Goal: Information Seeking & Learning: Learn about a topic

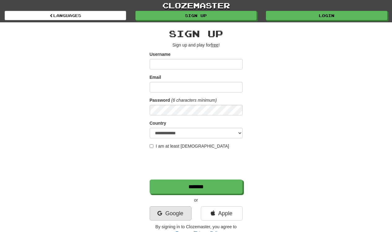
click at [166, 212] on link "Google" at bounding box center [171, 213] width 42 height 14
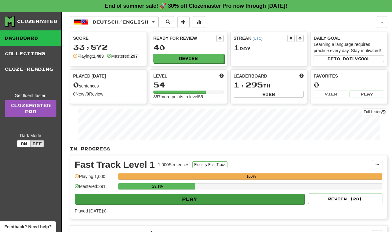
click at [173, 197] on button "Play" at bounding box center [190, 199] width 230 height 11
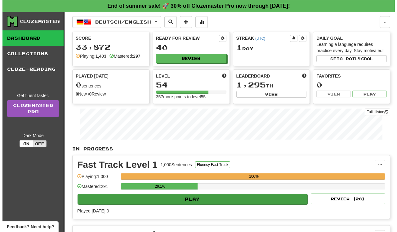
select select "**"
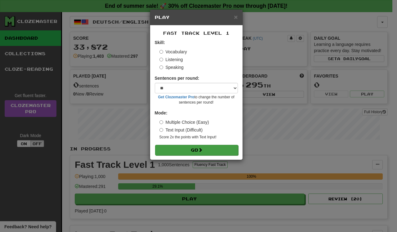
click at [177, 148] on button "Go" at bounding box center [196, 150] width 83 height 11
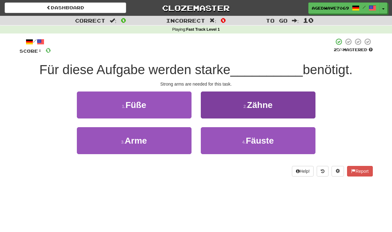
click at [229, 98] on button "2 . Zähne" at bounding box center [258, 105] width 115 height 27
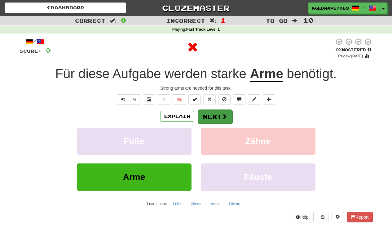
click at [214, 115] on button "Next" at bounding box center [215, 117] width 35 height 14
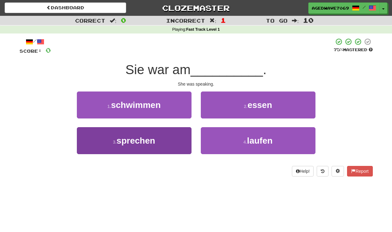
click at [162, 143] on button "3 . sprechen" at bounding box center [134, 140] width 115 height 27
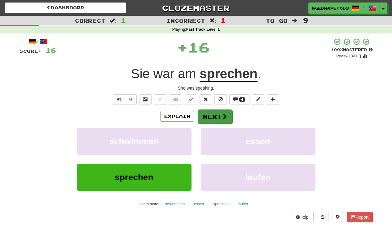
click at [222, 114] on span at bounding box center [225, 117] width 6 height 6
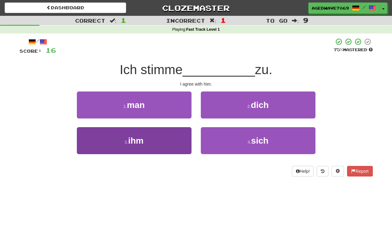
click at [167, 147] on button "3 . ihm" at bounding box center [134, 140] width 115 height 27
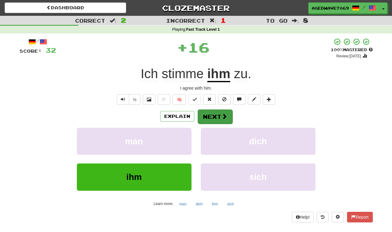
click at [205, 117] on button "Next" at bounding box center [215, 117] width 35 height 14
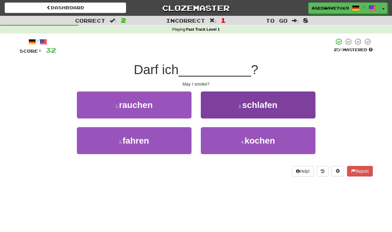
click at [249, 102] on span "schlafen" at bounding box center [260, 105] width 35 height 10
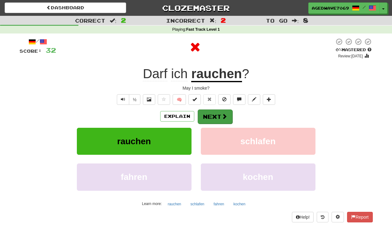
click at [213, 119] on button "Next" at bounding box center [215, 117] width 35 height 14
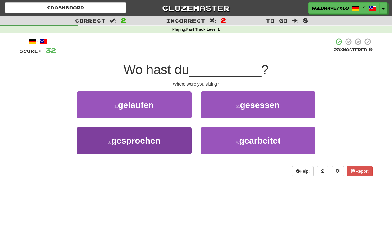
click at [173, 139] on button "3 . gesprochen" at bounding box center [134, 140] width 115 height 27
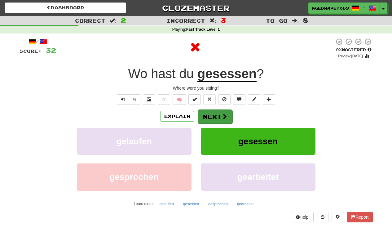
click at [209, 117] on button "Next" at bounding box center [215, 117] width 35 height 14
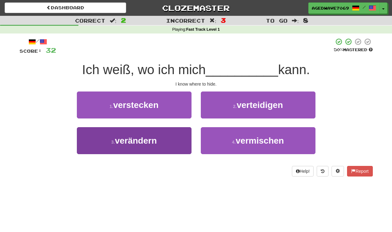
click at [154, 145] on span "verändern" at bounding box center [136, 141] width 42 height 10
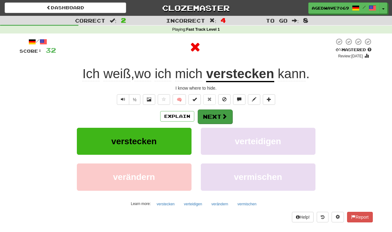
click at [207, 116] on button "Next" at bounding box center [215, 117] width 35 height 14
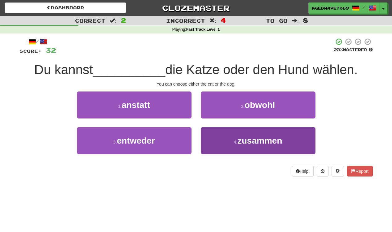
click at [226, 135] on button "4 . zusammen" at bounding box center [258, 140] width 115 height 27
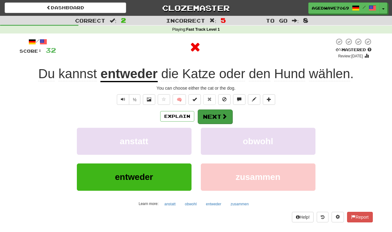
click at [222, 117] on span at bounding box center [225, 117] width 6 height 6
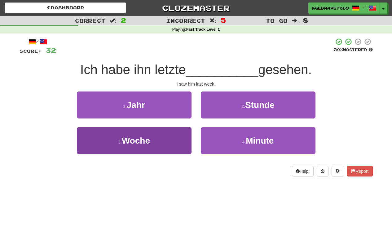
click at [159, 142] on button "3 . Woche" at bounding box center [134, 140] width 115 height 27
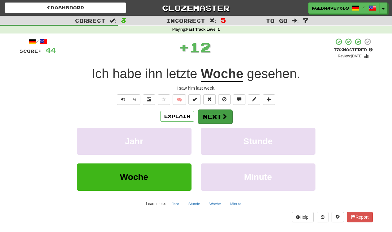
click at [219, 119] on button "Next" at bounding box center [215, 117] width 35 height 14
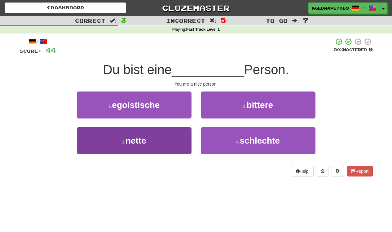
click at [164, 136] on button "3 . nette" at bounding box center [134, 140] width 115 height 27
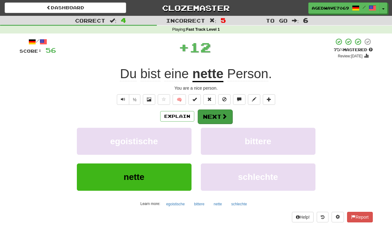
click at [208, 117] on button "Next" at bounding box center [215, 117] width 35 height 14
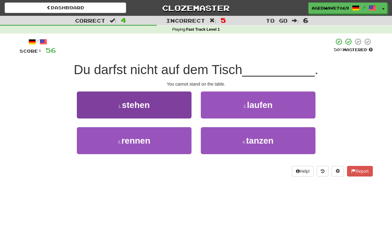
click at [174, 112] on button "1 . stehen" at bounding box center [134, 105] width 115 height 27
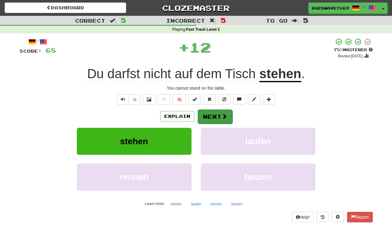
click at [208, 113] on button "Next" at bounding box center [215, 117] width 35 height 14
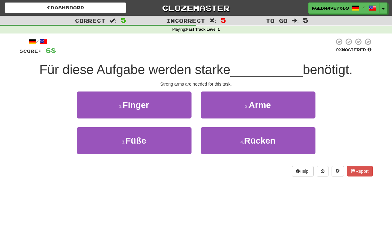
click at [208, 113] on button "2 . Arme" at bounding box center [258, 105] width 115 height 27
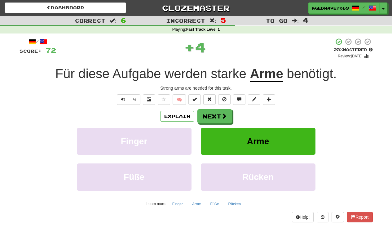
click at [208, 113] on button "Next" at bounding box center [215, 116] width 35 height 14
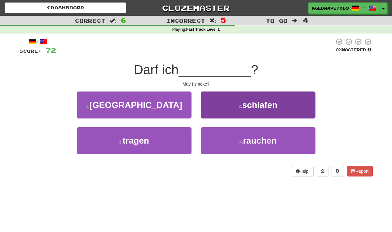
click at [212, 105] on button "2 . schlafen" at bounding box center [258, 105] width 115 height 27
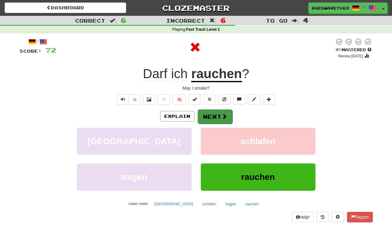
click at [212, 117] on button "Next" at bounding box center [215, 117] width 35 height 14
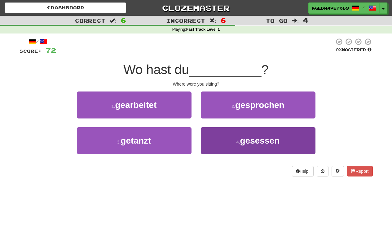
click at [216, 140] on button "4 . gesessen" at bounding box center [258, 140] width 115 height 27
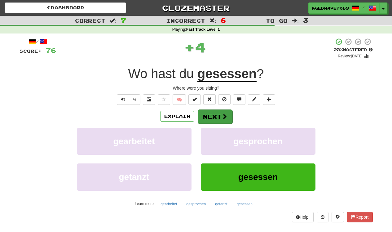
click at [218, 115] on button "Next" at bounding box center [215, 117] width 35 height 14
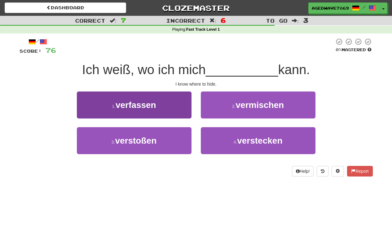
click at [170, 99] on button "1 . verfassen" at bounding box center [134, 105] width 115 height 27
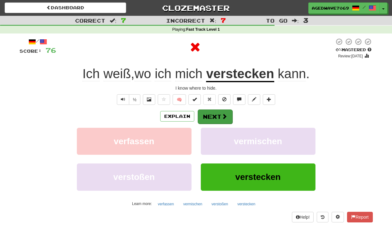
click at [216, 113] on button "Next" at bounding box center [215, 117] width 35 height 14
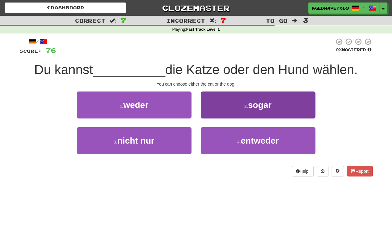
click at [265, 104] on span "sogar" at bounding box center [260, 105] width 24 height 10
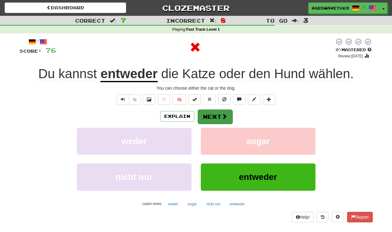
click at [226, 111] on button "Next" at bounding box center [215, 117] width 35 height 14
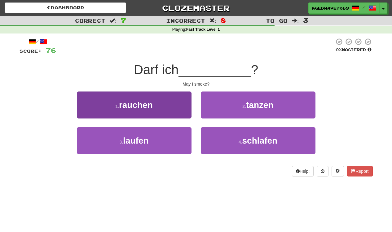
click at [164, 106] on button "1 . rauchen" at bounding box center [134, 105] width 115 height 27
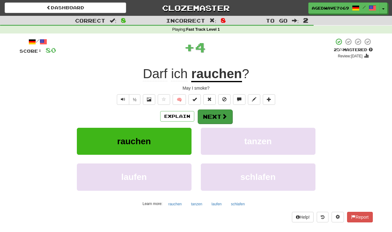
click at [209, 114] on button "Next" at bounding box center [215, 117] width 35 height 14
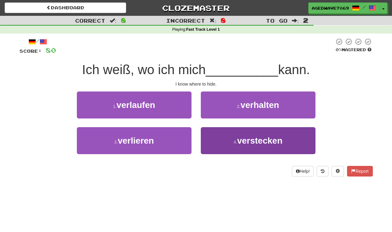
click at [222, 131] on button "4 . verstecken" at bounding box center [258, 140] width 115 height 27
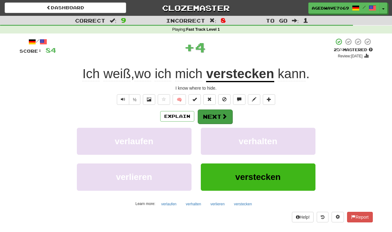
click at [222, 114] on span at bounding box center [225, 117] width 6 height 6
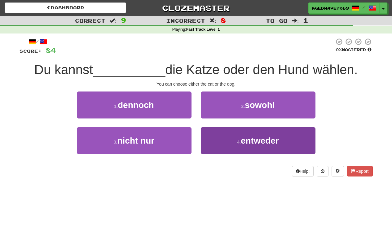
click at [222, 136] on button "4 . entweder" at bounding box center [258, 140] width 115 height 27
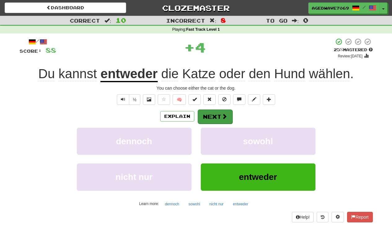
click at [218, 110] on button "Next" at bounding box center [215, 117] width 35 height 14
